Goal: Task Accomplishment & Management: Manage account settings

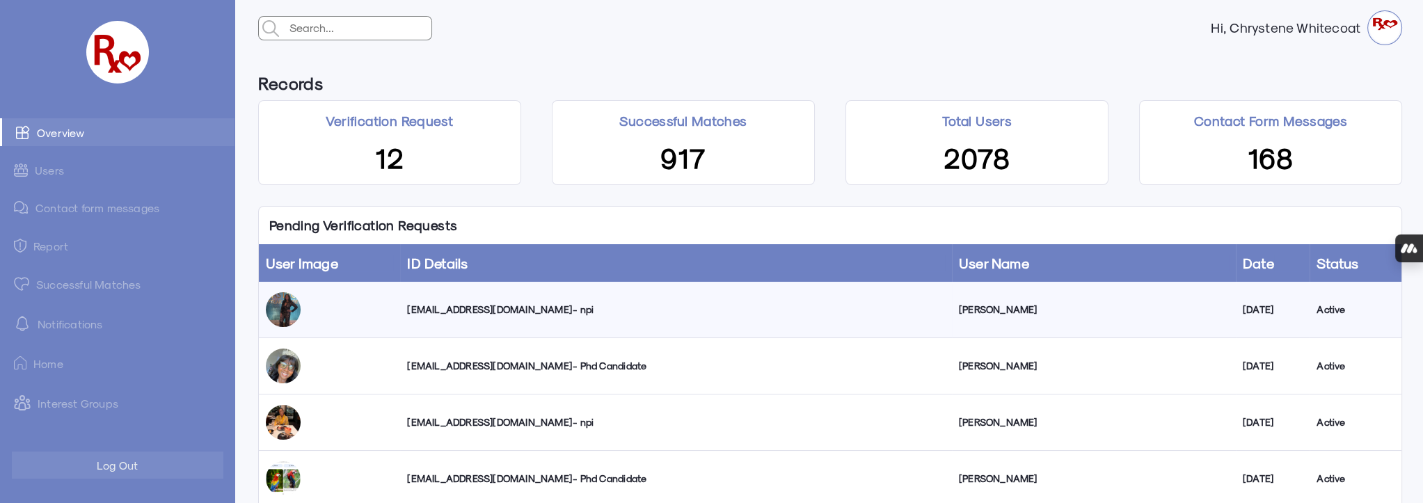
click at [503, 312] on div "[EMAIL_ADDRESS][DOMAIN_NAME] - npi" at bounding box center [675, 310] width 537 height 14
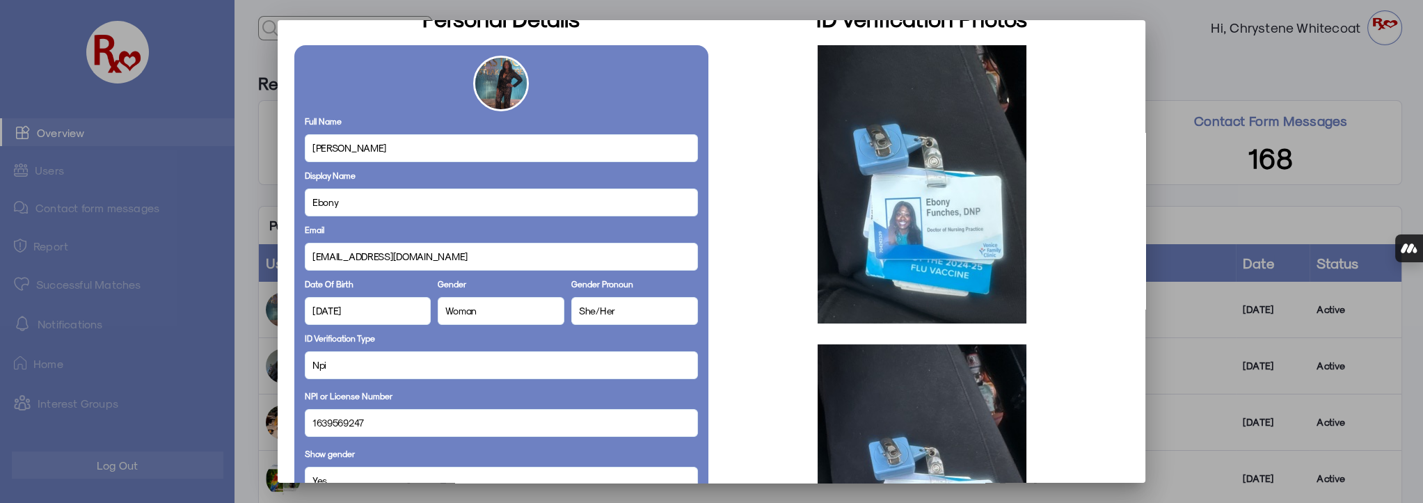
scroll to position [63, 0]
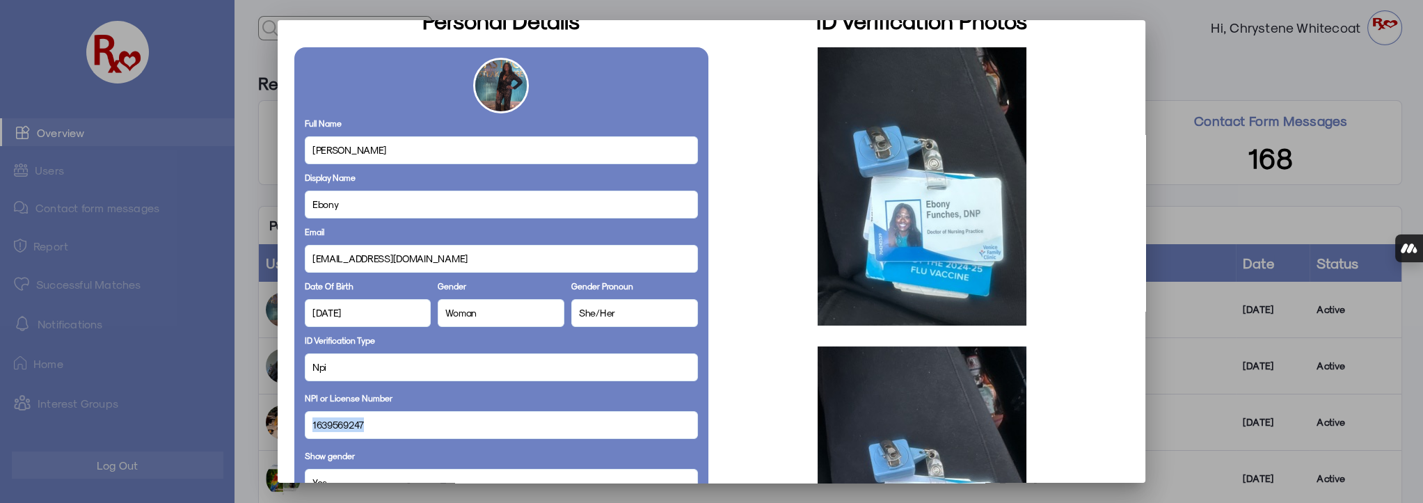
drag, startPoint x: 365, startPoint y: 424, endPoint x: 287, endPoint y: 415, distance: 79.2
click at [287, 415] on mat-dialog-container "Personal Details Full Name [PERSON_NAME] Display Name Ebony Email [EMAIL_ADDRES…" at bounding box center [712, 251] width 868 height 463
copy span "1639569247"
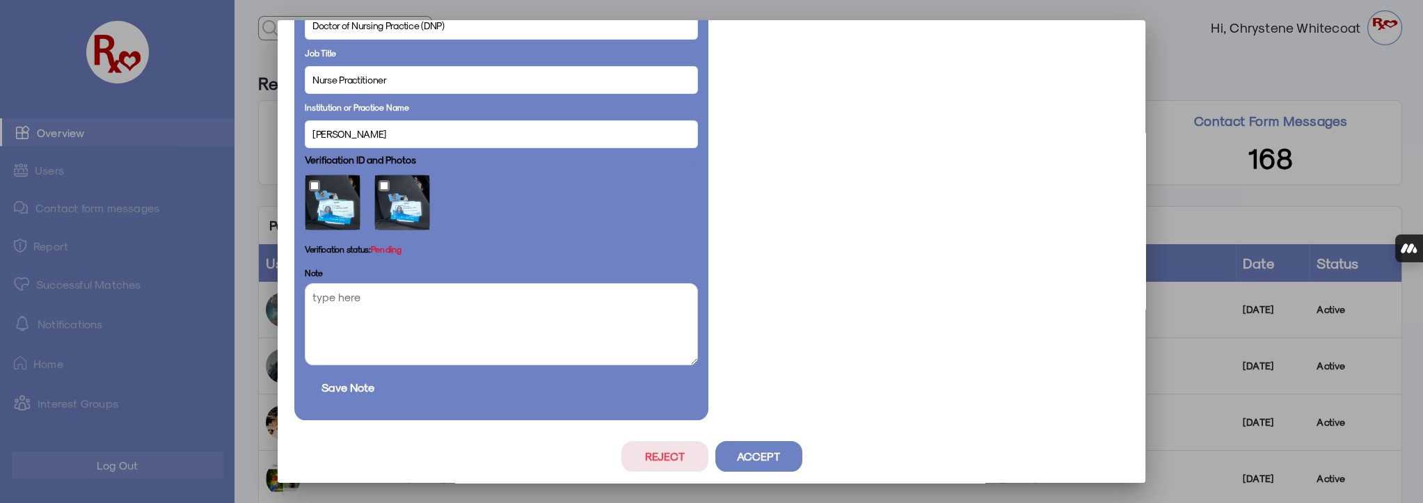
scroll to position [776, 0]
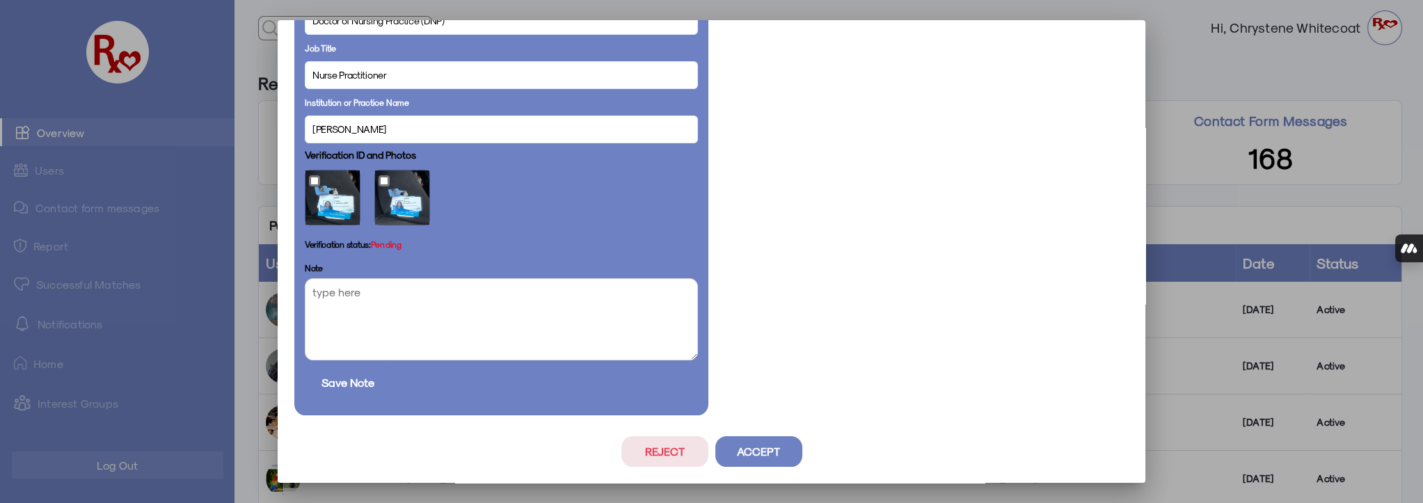
click at [671, 448] on button "Reject" at bounding box center [664, 451] width 87 height 31
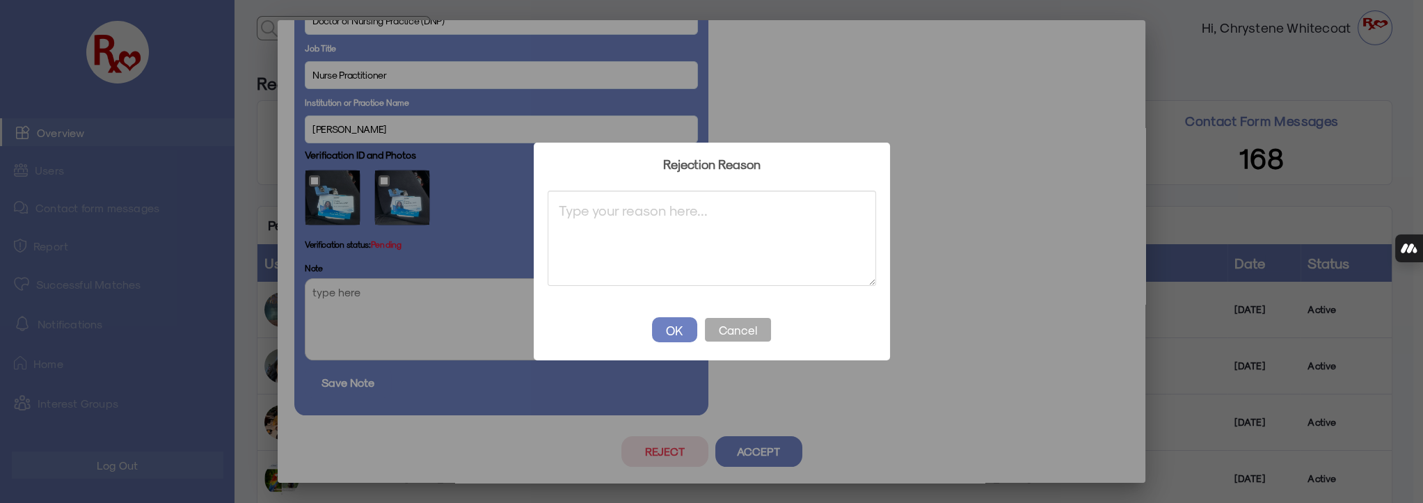
click at [597, 211] on textarea "Type your message here" at bounding box center [711, 238] width 328 height 95
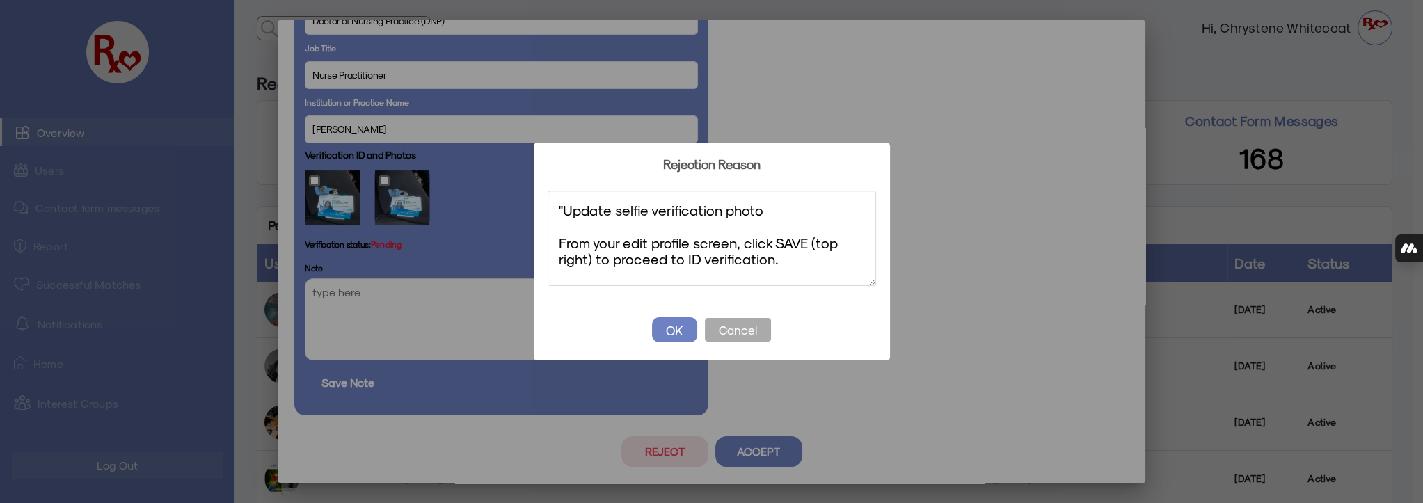
scroll to position [0, 0]
click at [564, 204] on textarea ""Update selfie verification photo From your edit profile screen, click SAVE (to…" at bounding box center [711, 238] width 328 height 95
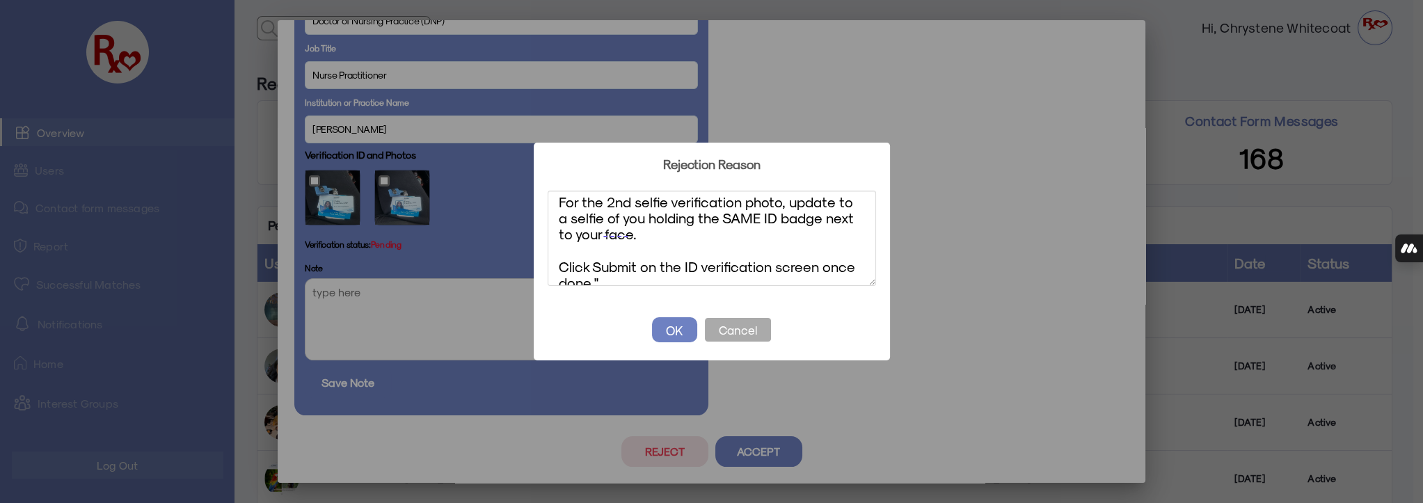
scroll to position [103, 0]
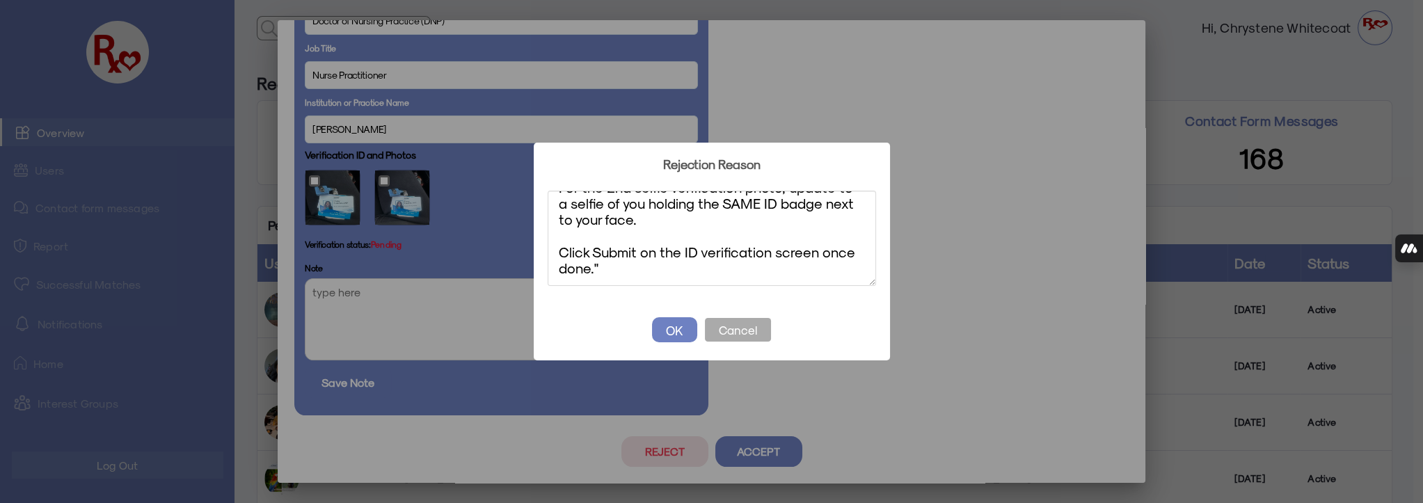
click at [601, 266] on textarea "Update selfie verification photo From your edit profile screen, click SAVE (top…" at bounding box center [711, 238] width 328 height 95
type textarea "Update selfie verification photo From your edit profile screen, click SAVE (top…"
click at [669, 324] on button "OK" at bounding box center [674, 329] width 45 height 25
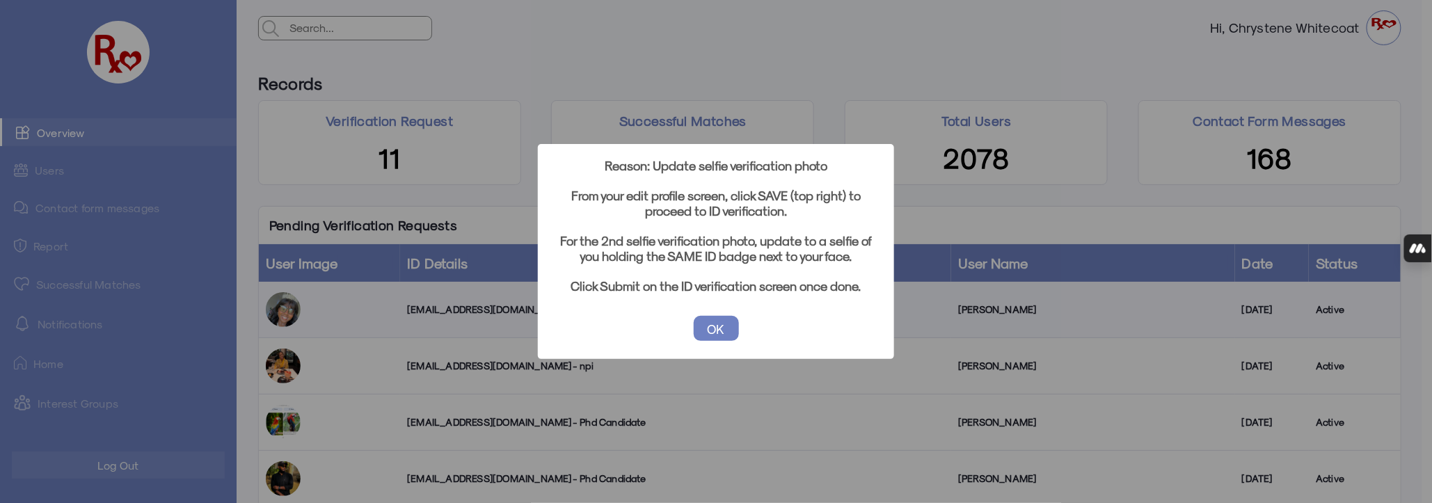
click at [716, 331] on button "OK" at bounding box center [716, 328] width 45 height 25
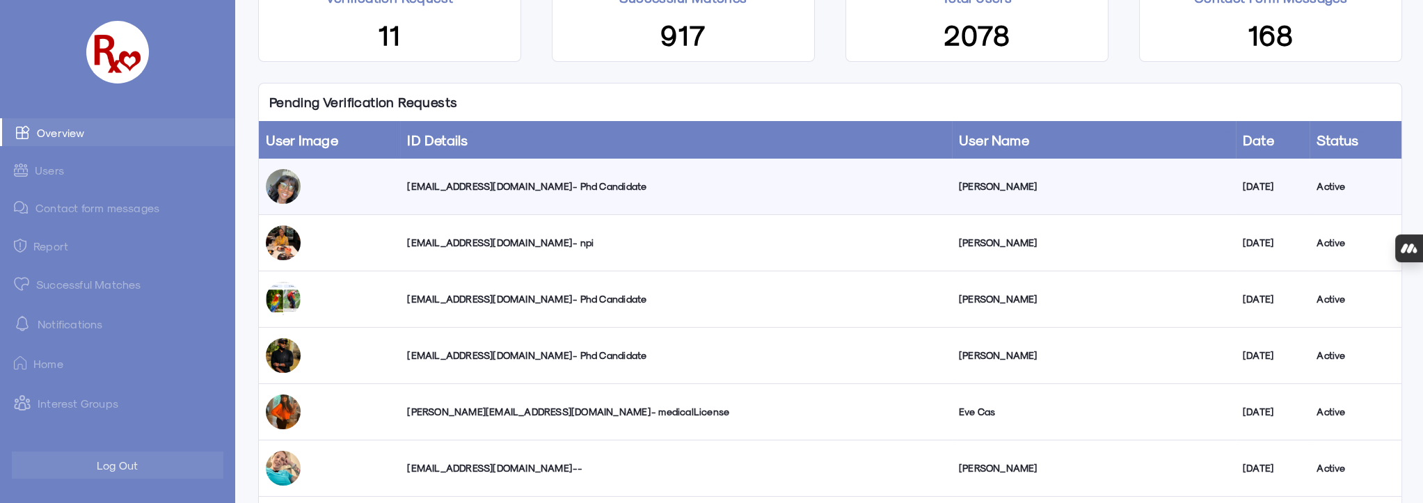
scroll to position [126, 0]
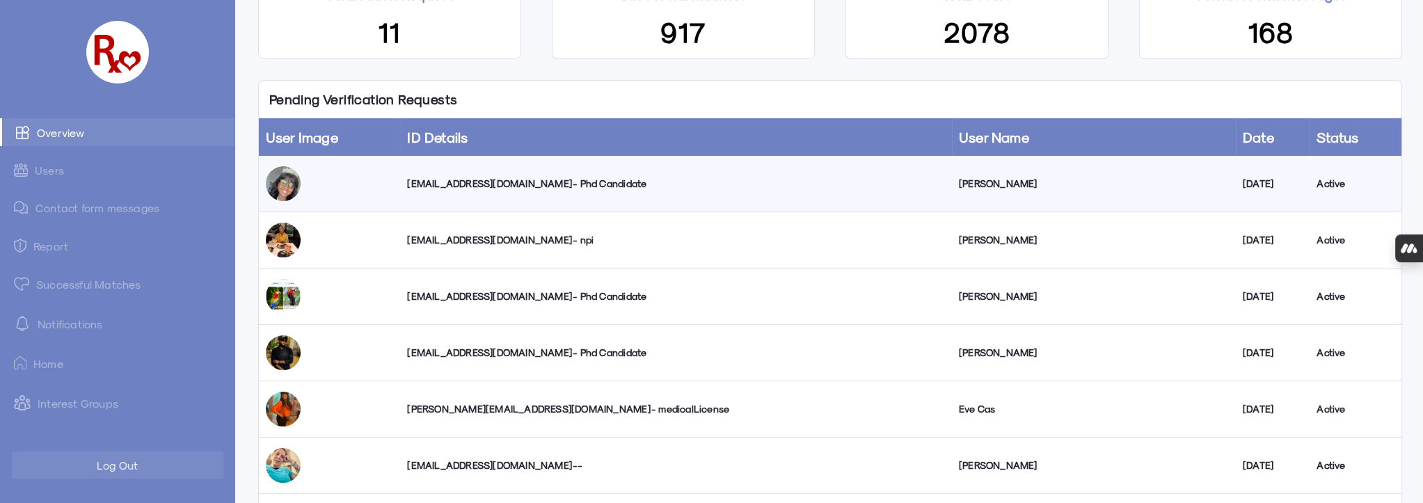
click at [122, 285] on link "Successful Matches" at bounding box center [117, 284] width 234 height 28
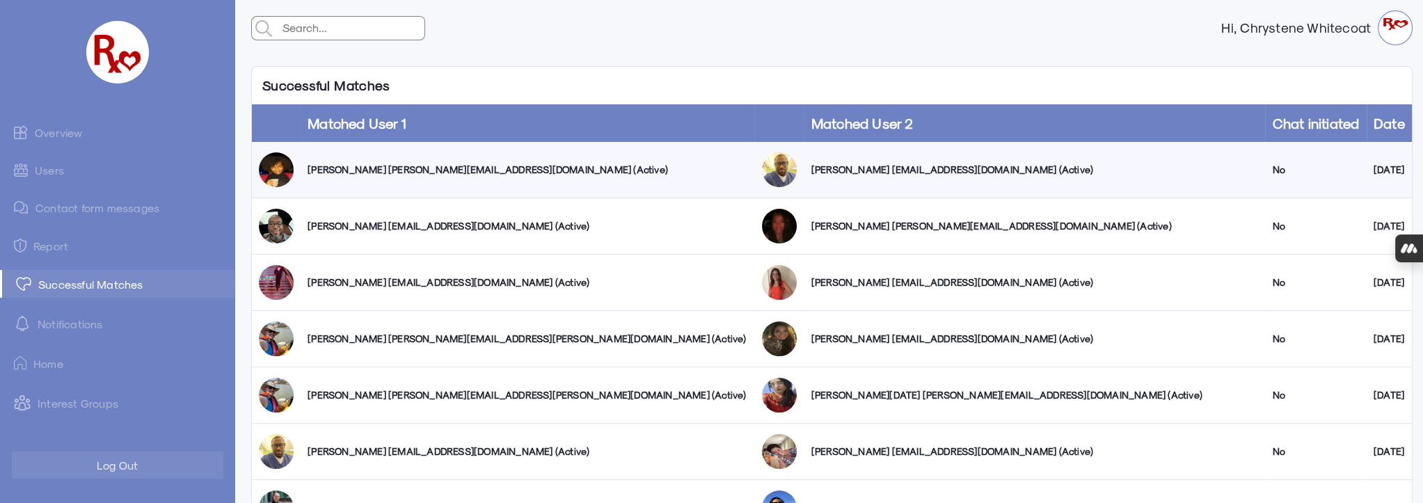
click at [49, 169] on link "Users" at bounding box center [117, 170] width 234 height 27
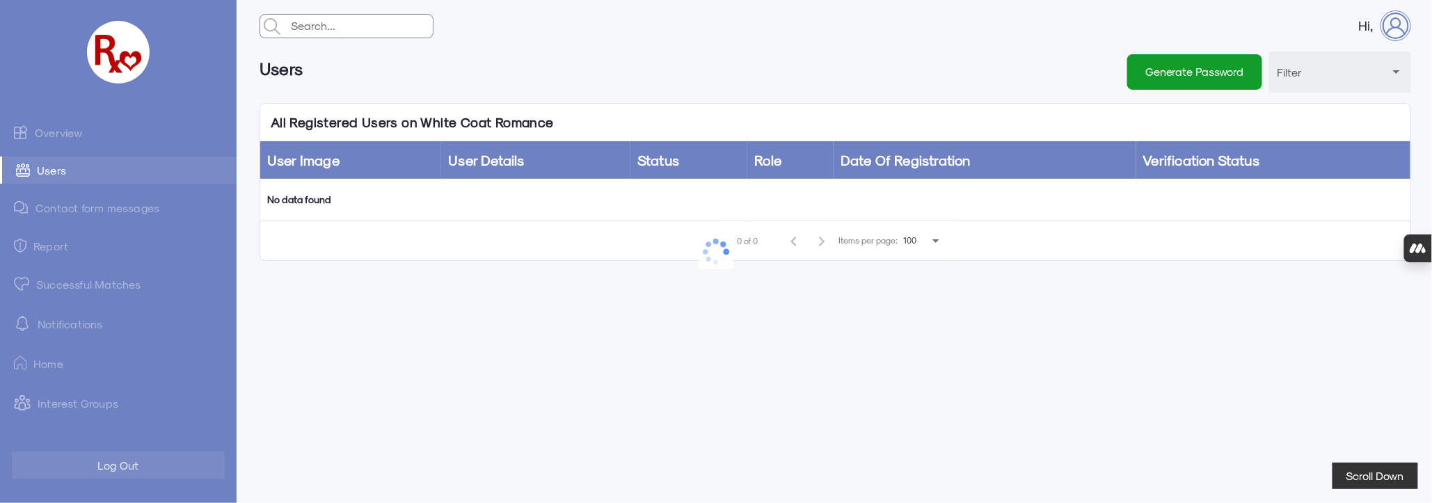
click at [58, 127] on link "Overview" at bounding box center [118, 132] width 237 height 28
